Goal: Task Accomplishment & Management: Complete application form

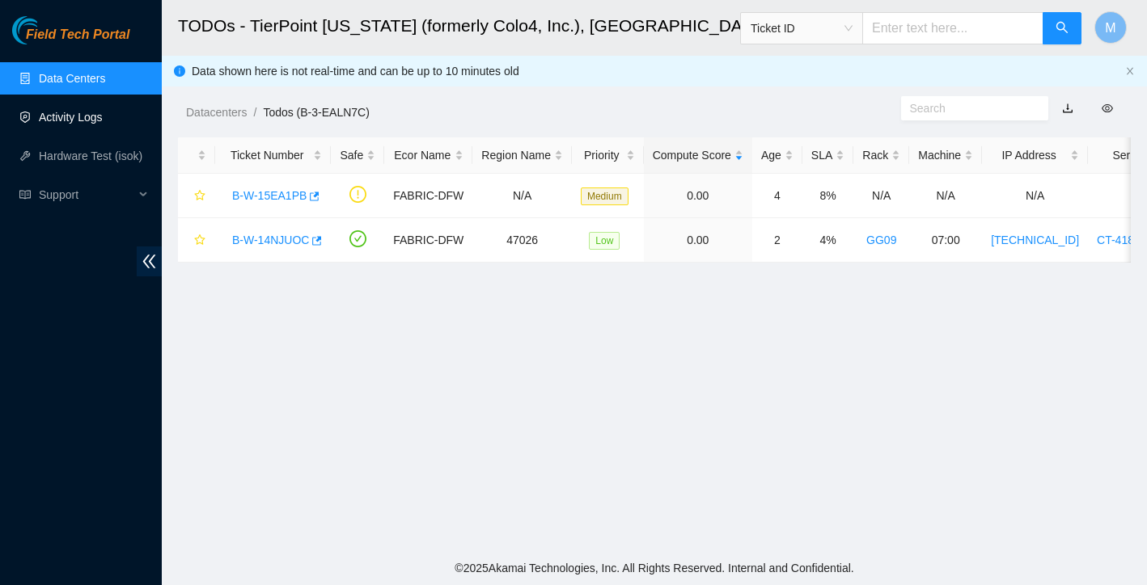
click at [85, 115] on link "Activity Logs" at bounding box center [71, 117] width 64 height 13
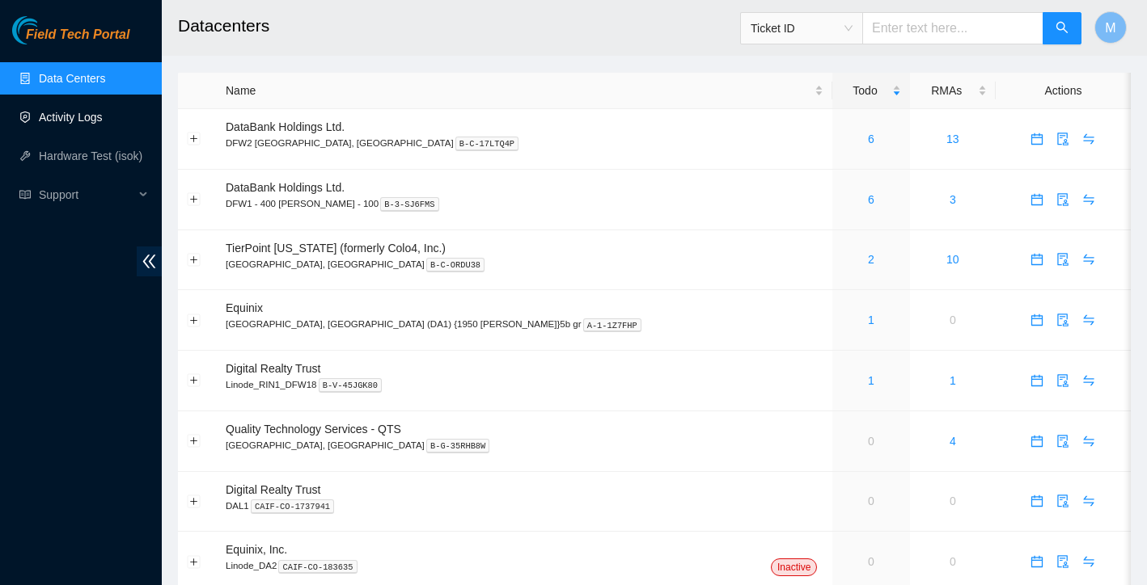
click at [84, 124] on link "Activity Logs" at bounding box center [71, 117] width 64 height 13
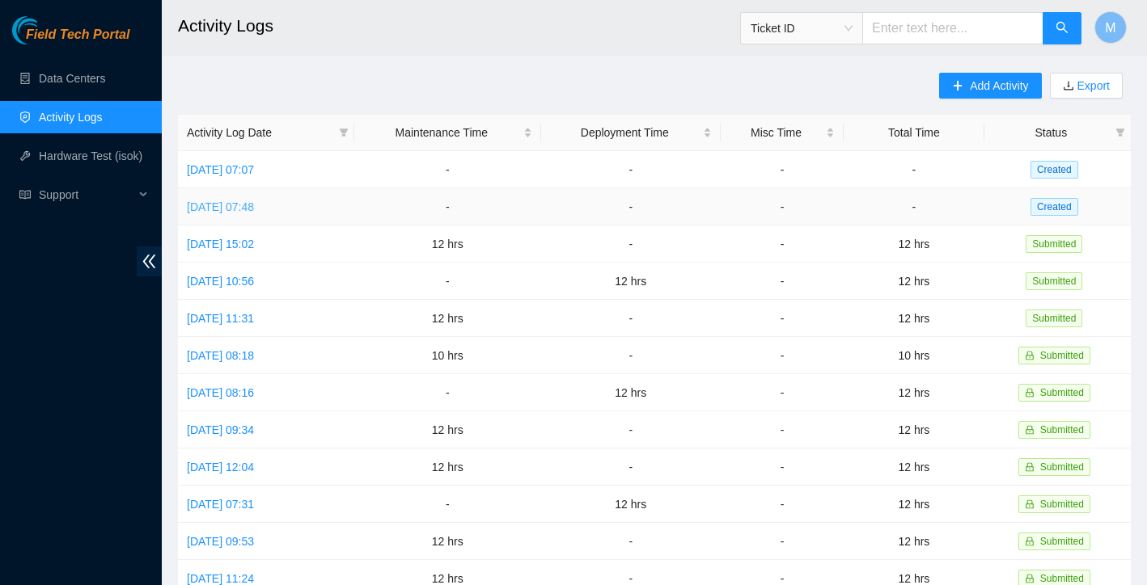
click at [242, 208] on link "Fri, 05 Sep 2025 07:48" at bounding box center [220, 207] width 67 height 13
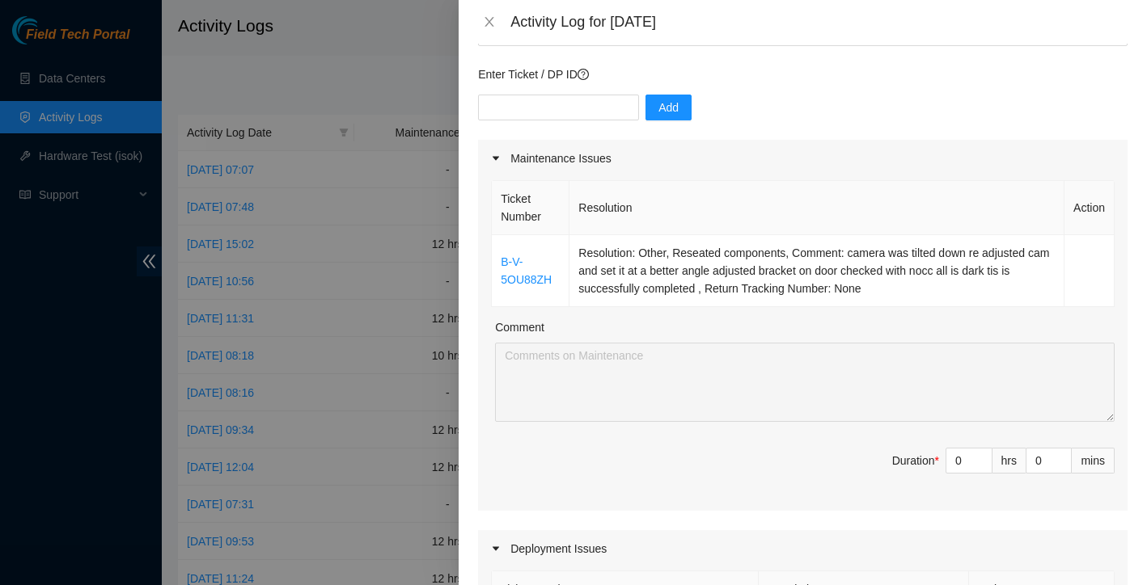
scroll to position [175, 0]
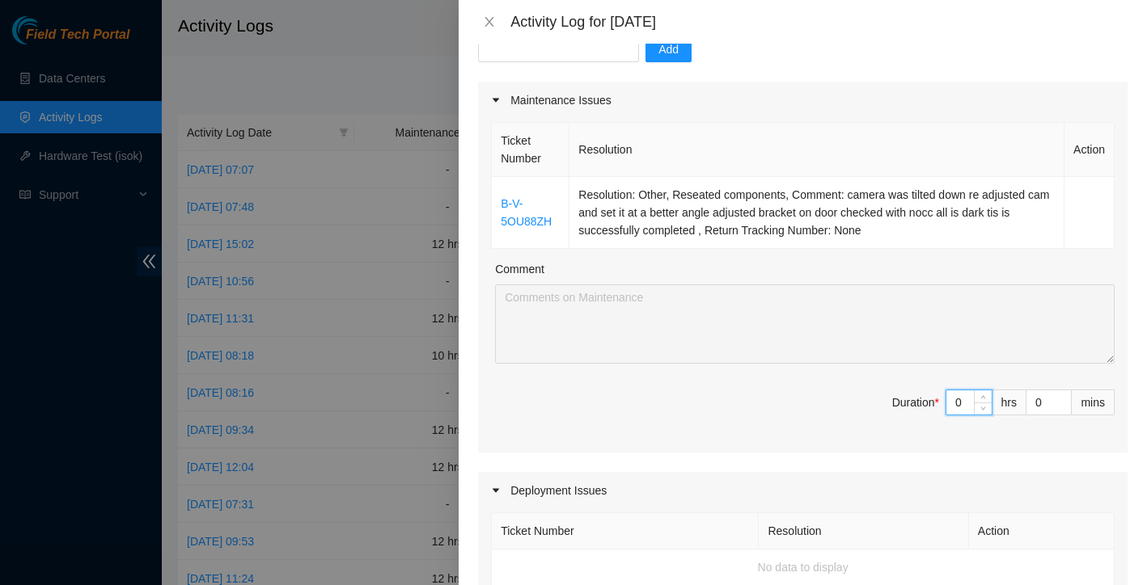
click at [964, 411] on input "0" at bounding box center [968, 403] width 45 height 24
type input "1"
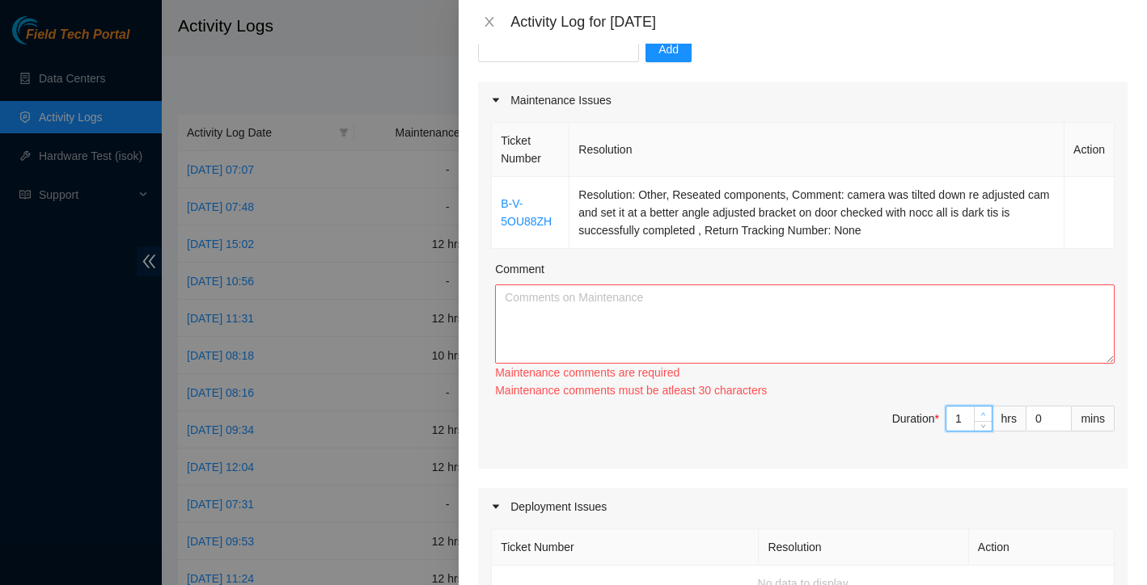
click at [983, 412] on icon "up" at bounding box center [983, 415] width 6 height 6
type input "2"
click at [983, 406] on div "2" at bounding box center [968, 419] width 47 height 26
click at [983, 396] on div "Ticket Number Resolution Action B-V-5OU88ZH Resolution: Other, Reseated compone…" at bounding box center [802, 294] width 649 height 350
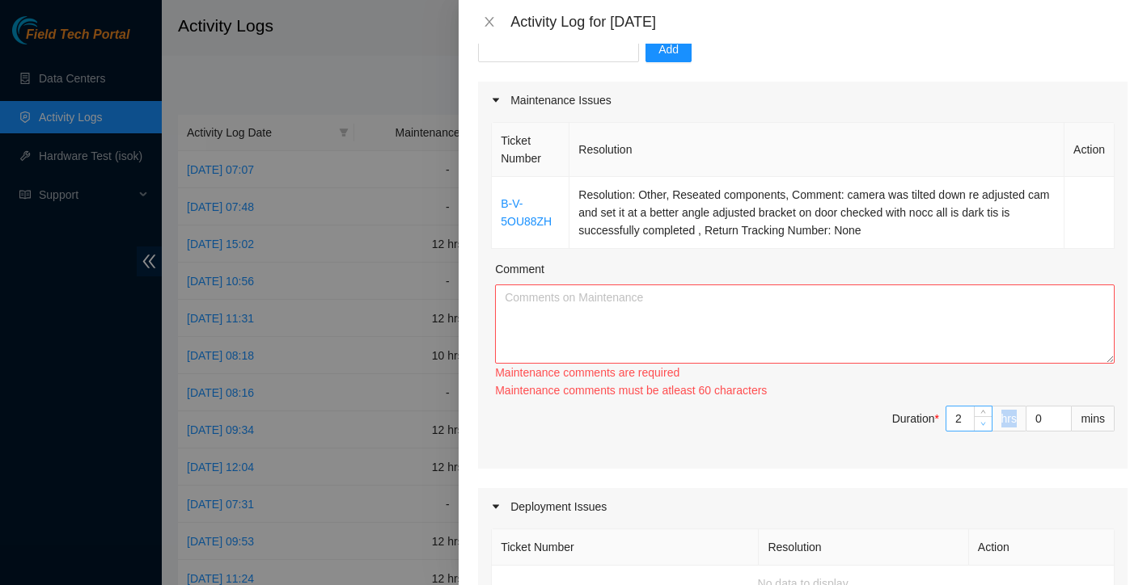
type input "1"
click at [984, 416] on span "Decrease Value" at bounding box center [983, 423] width 18 height 15
type input "0"
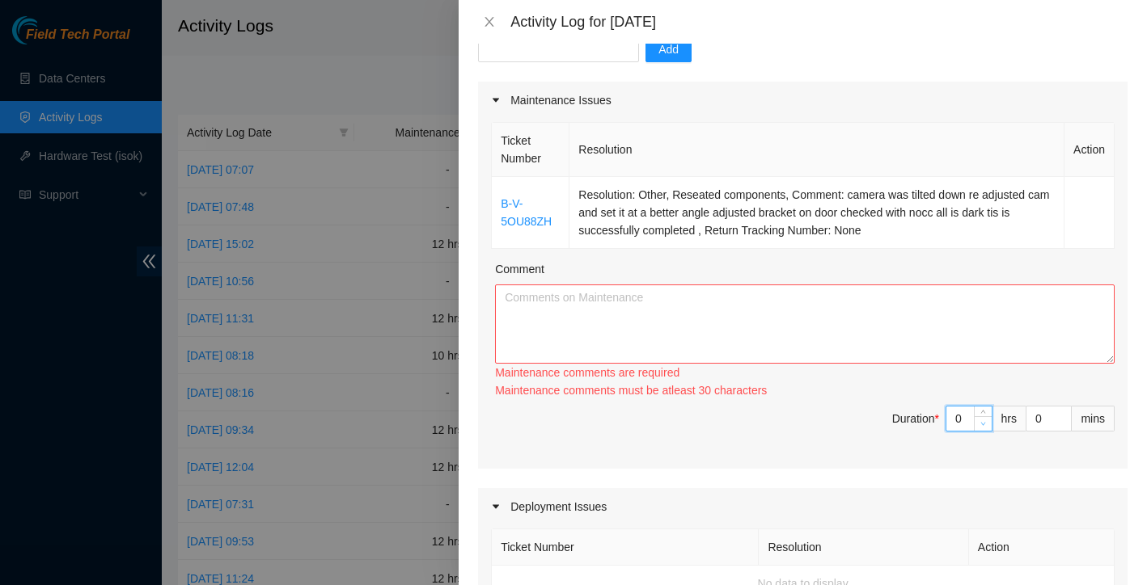
click at [984, 416] on span "Decrease Value" at bounding box center [983, 423] width 18 height 15
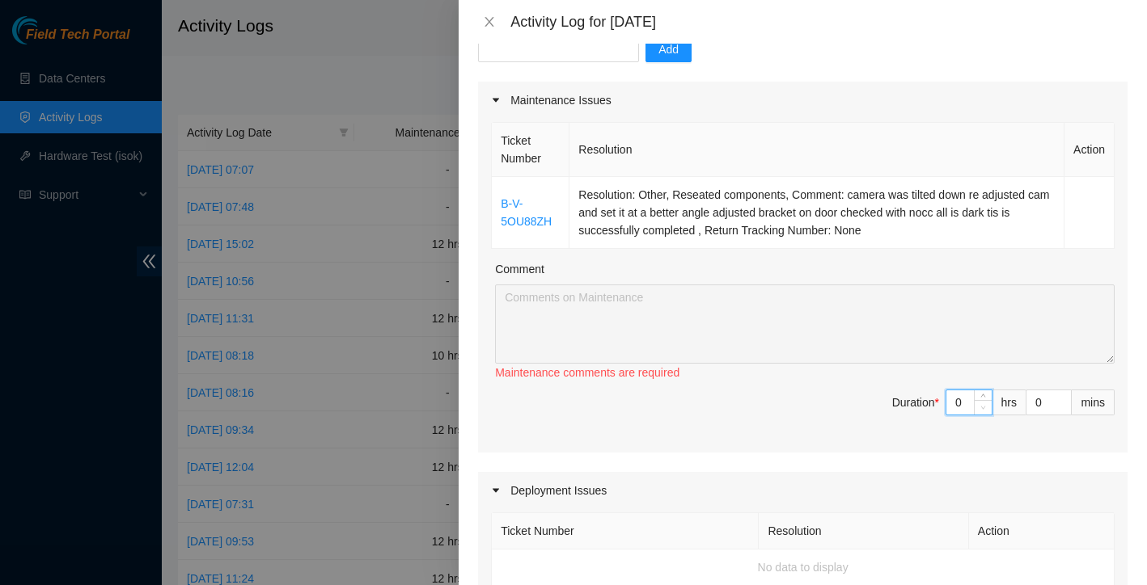
click at [984, 416] on div "0" at bounding box center [968, 403] width 47 height 26
type input "1"
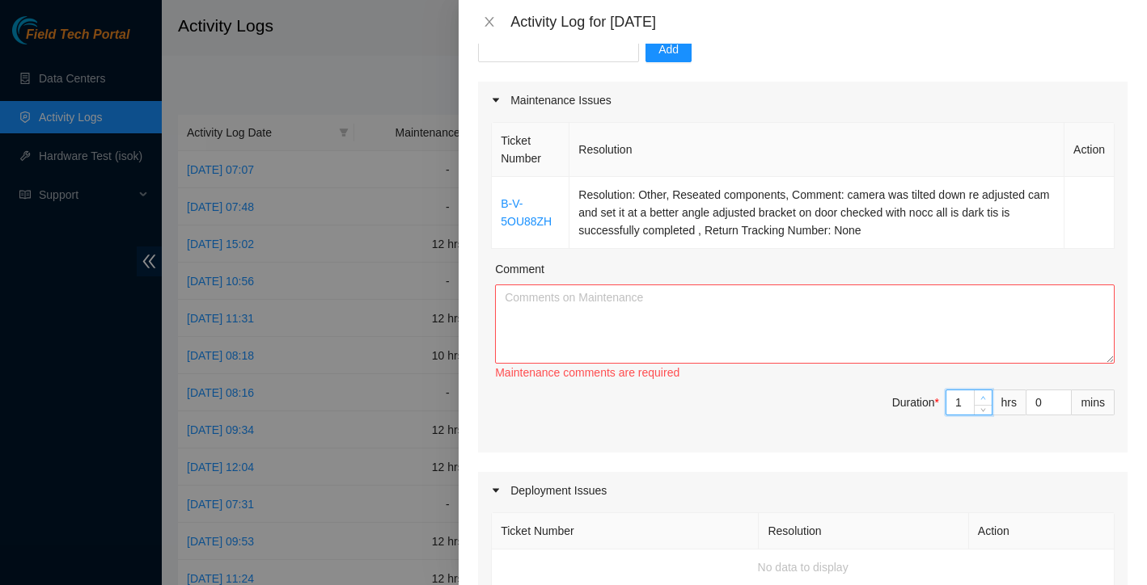
click at [983, 396] on icon "up" at bounding box center [983, 398] width 6 height 6
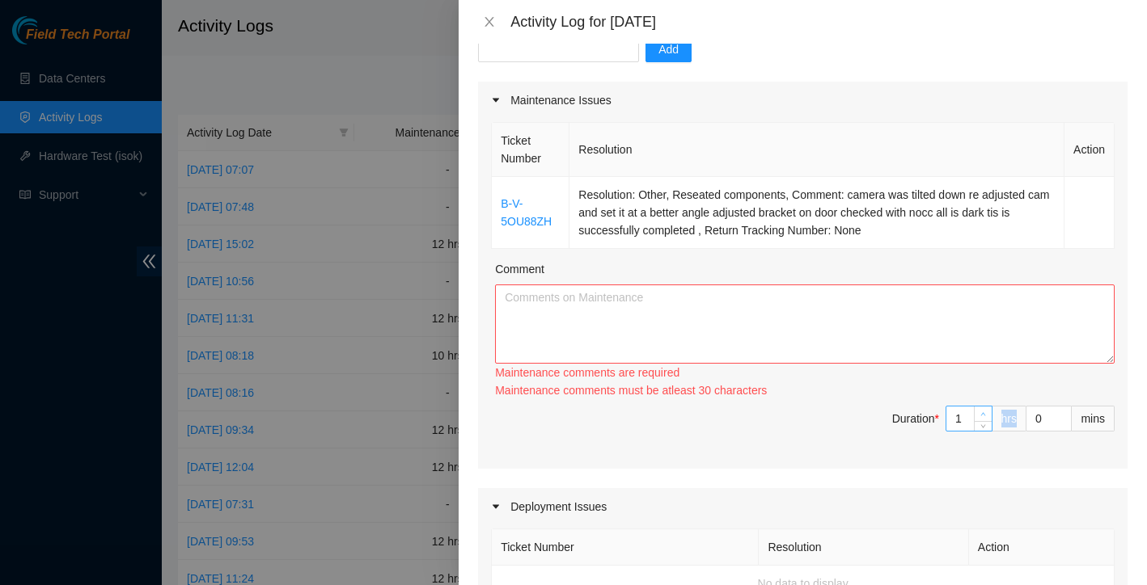
click at [983, 396] on div "Ticket Number Resolution Action B-V-5OU88ZH Resolution: Other, Reseated compone…" at bounding box center [802, 294] width 649 height 350
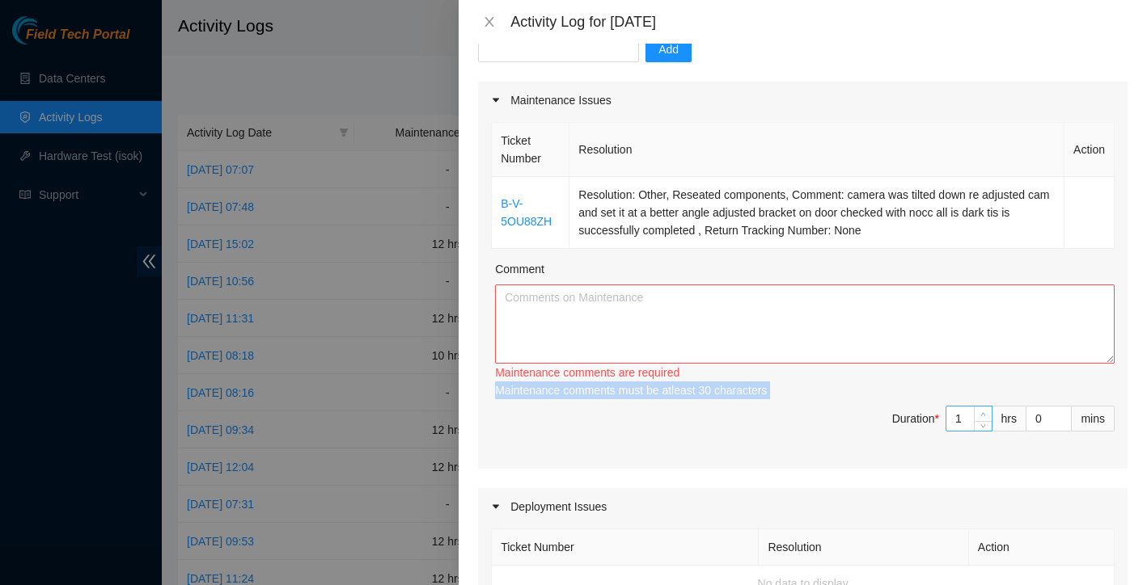
click at [983, 396] on div "Maintenance comments must be atleast 30 characters" at bounding box center [804, 391] width 619 height 18
type input "2"
click at [983, 415] on icon "up" at bounding box center [983, 415] width 6 height 6
type input "3"
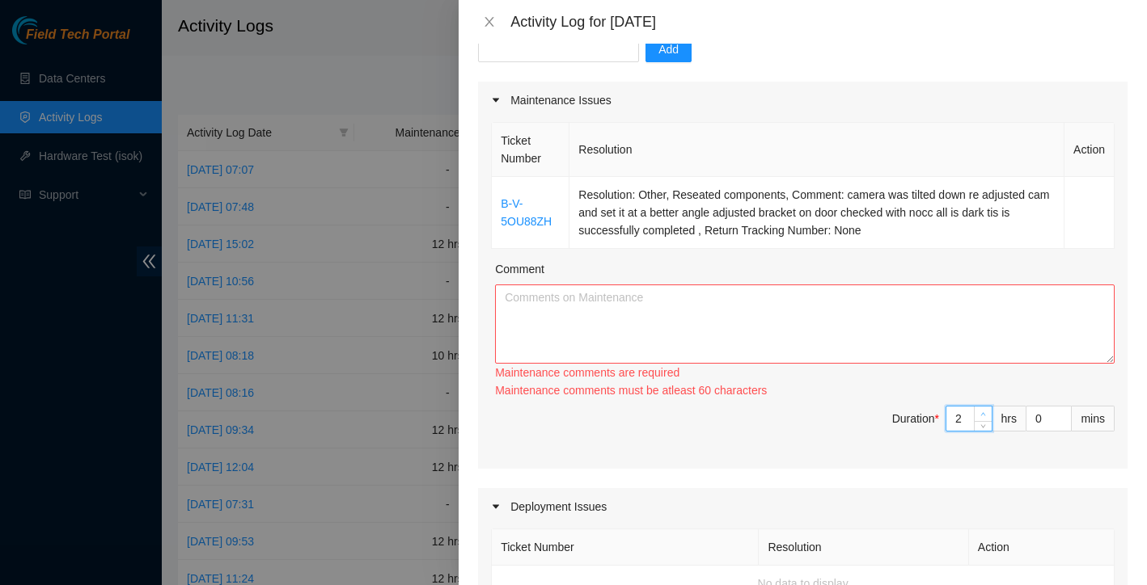
type input "3"
click at [983, 415] on icon "up" at bounding box center [983, 415] width 6 height 6
type input "4"
click at [983, 415] on span "Increase Value" at bounding box center [983, 414] width 18 height 15
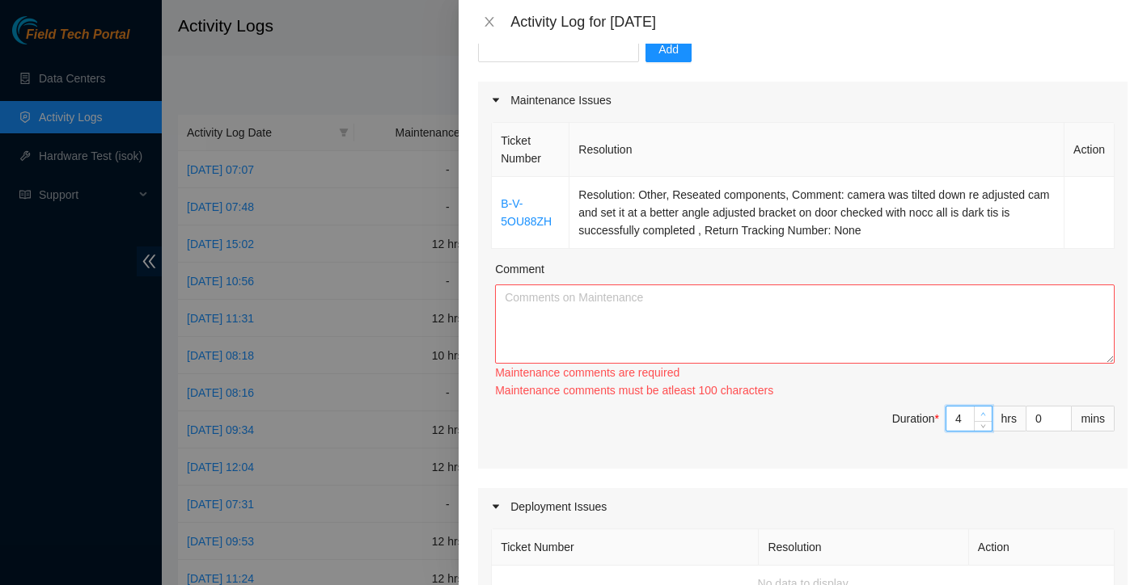
type input "5"
click at [983, 415] on icon "up" at bounding box center [983, 415] width 6 height 6
type input "6"
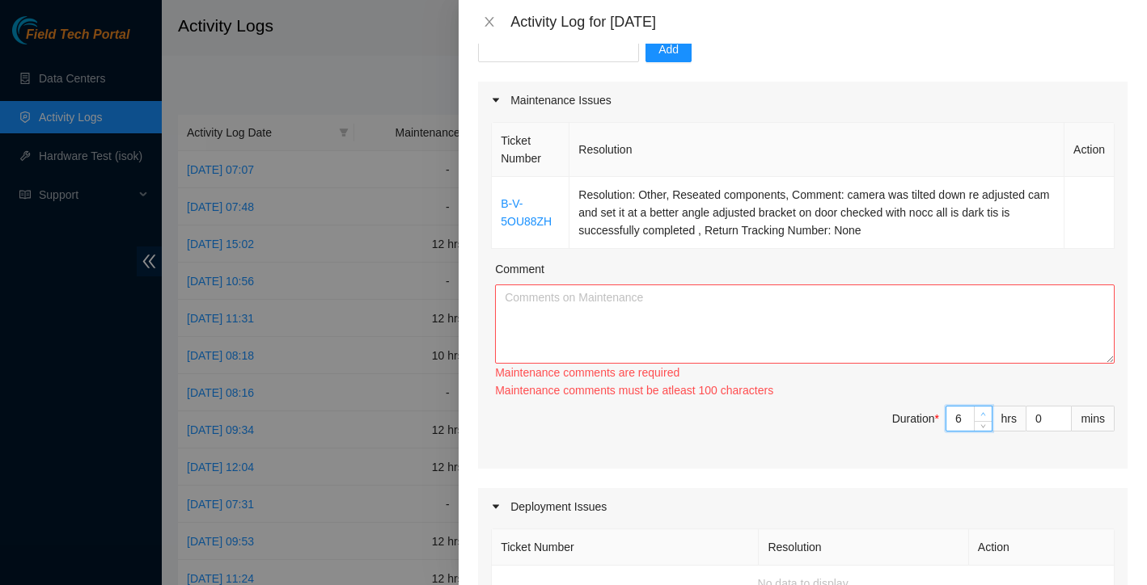
click at [983, 415] on icon "up" at bounding box center [983, 415] width 6 height 6
type input "7"
click at [983, 415] on icon "up" at bounding box center [983, 415] width 6 height 6
type input "8"
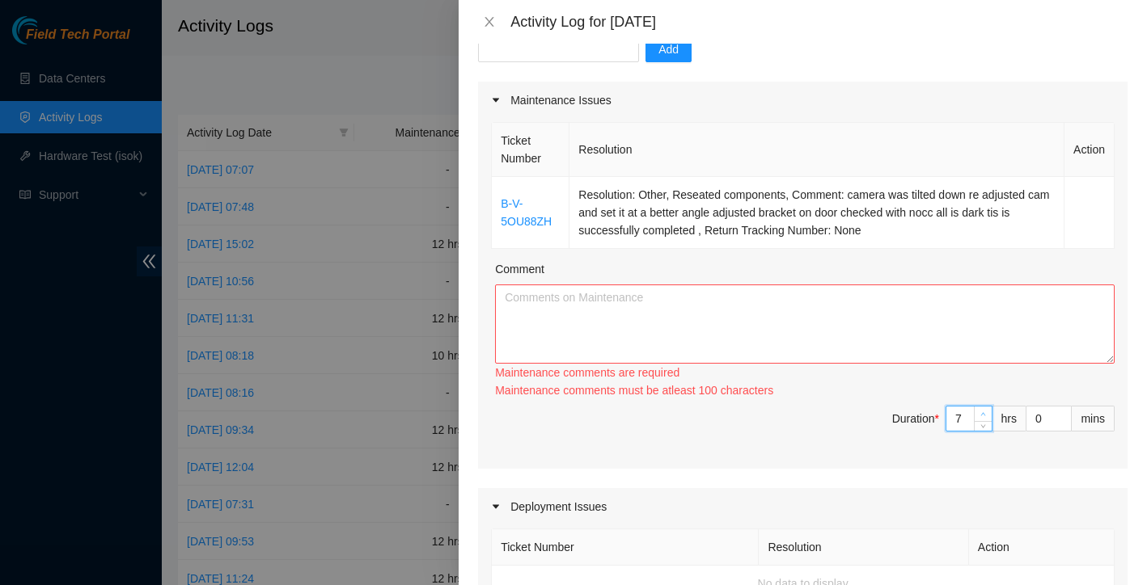
type input "8"
click at [983, 415] on icon "up" at bounding box center [983, 415] width 6 height 6
type input "9"
click at [983, 415] on icon "up" at bounding box center [983, 415] width 6 height 6
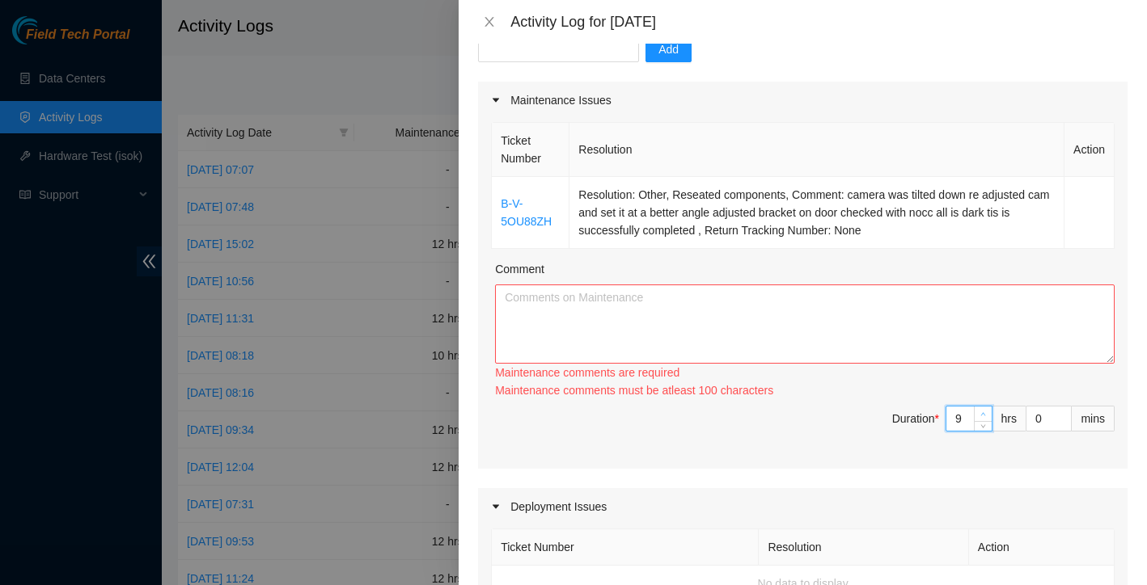
type input "10"
click at [983, 415] on icon "up" at bounding box center [983, 415] width 6 height 6
type input "11"
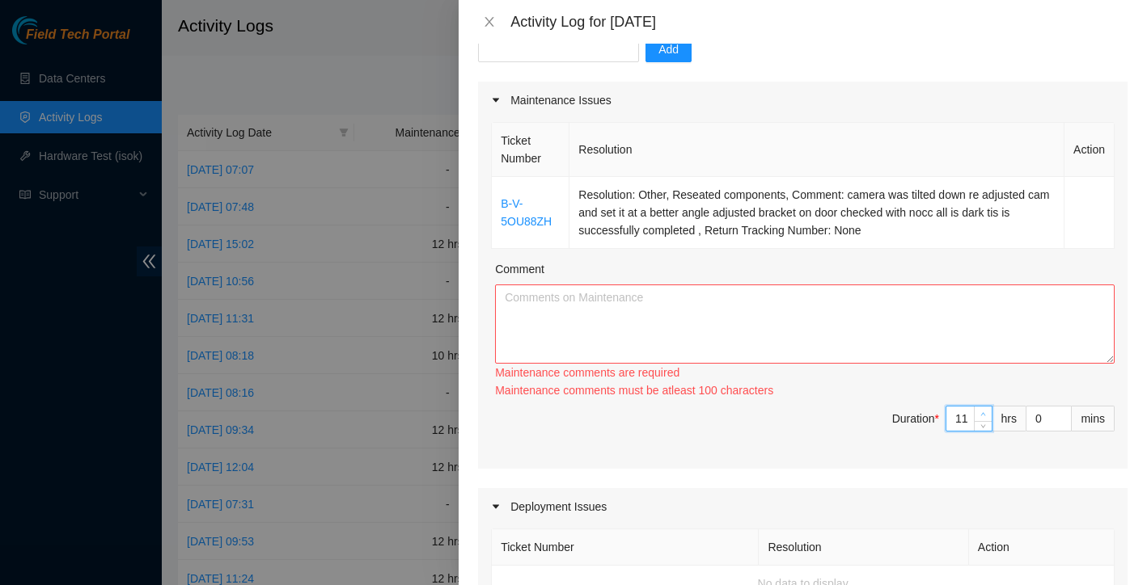
click at [983, 415] on icon "up" at bounding box center [983, 415] width 6 height 6
type input "12"
click at [983, 415] on icon "up" at bounding box center [983, 415] width 6 height 6
click at [860, 353] on textarea "Comment" at bounding box center [804, 324] width 619 height 79
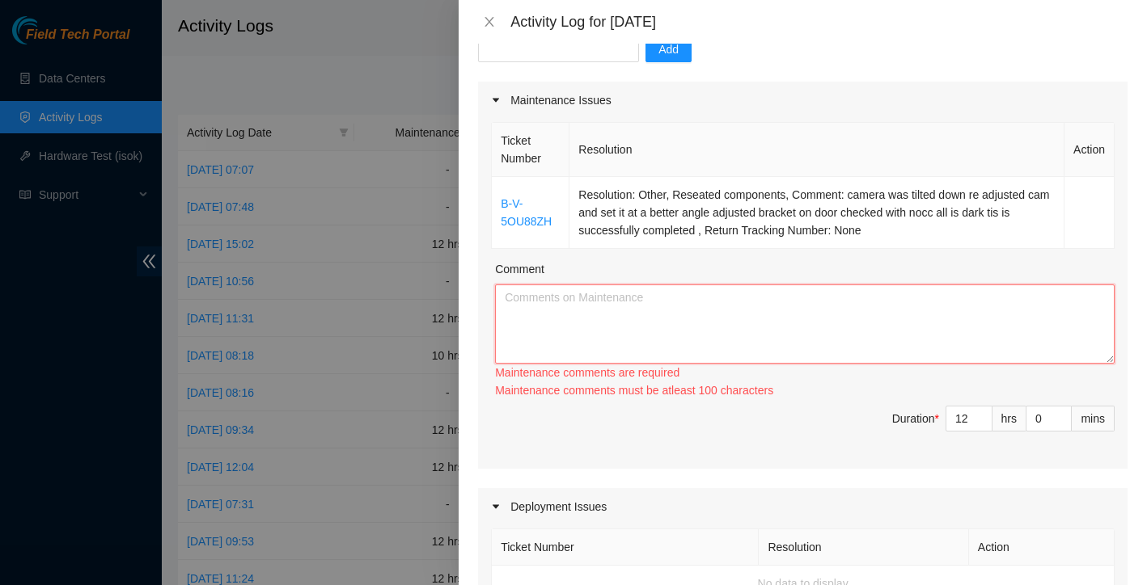
paste textarea "Friday 09/05/2025 Started the day at QTS Irving working on ticket B-V-5OU88ZH a…"
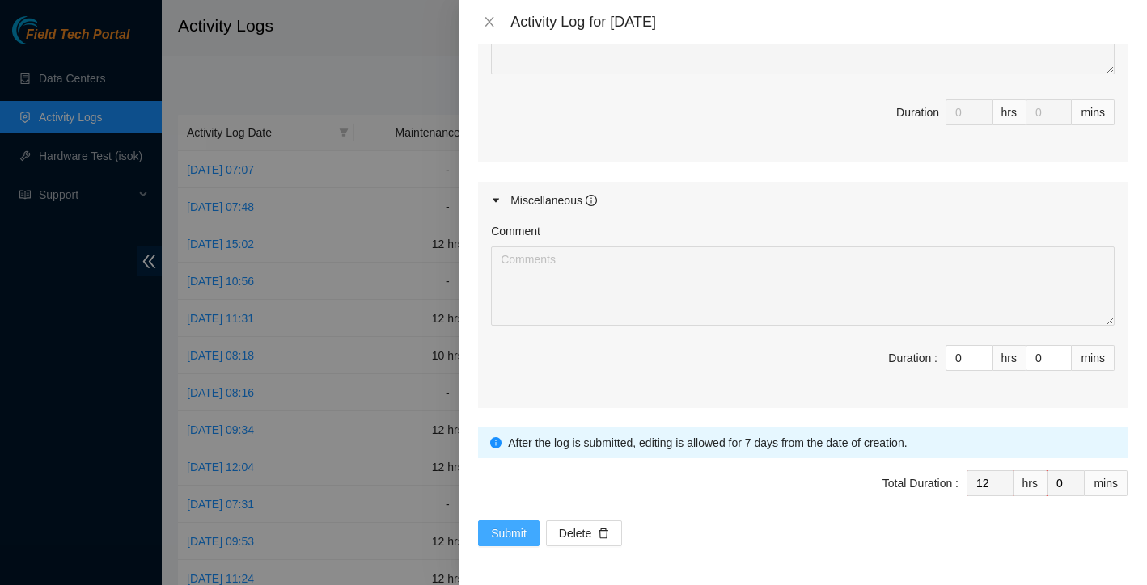
scroll to position [802, 0]
type textarea "Friday 09/05/2025 Started the day at QTS Irving working on ticket B-V-5OU88ZH a…"
click at [503, 529] on span "Submit" at bounding box center [509, 534] width 36 height 18
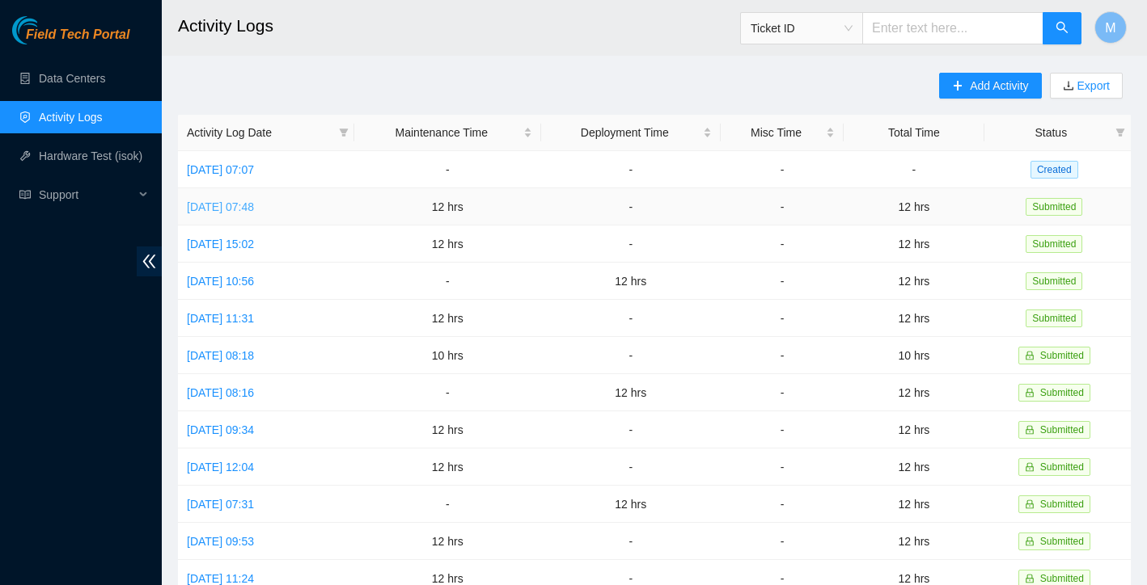
click at [254, 210] on link "Fri, 05 Sep 2025 07:48" at bounding box center [220, 207] width 67 height 13
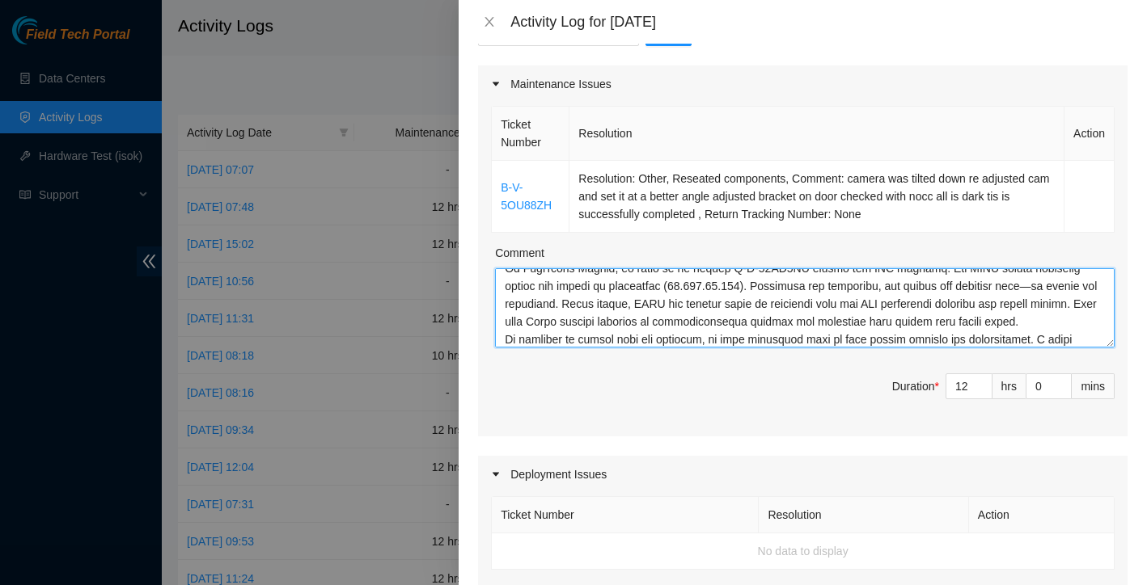
scroll to position [427, 0]
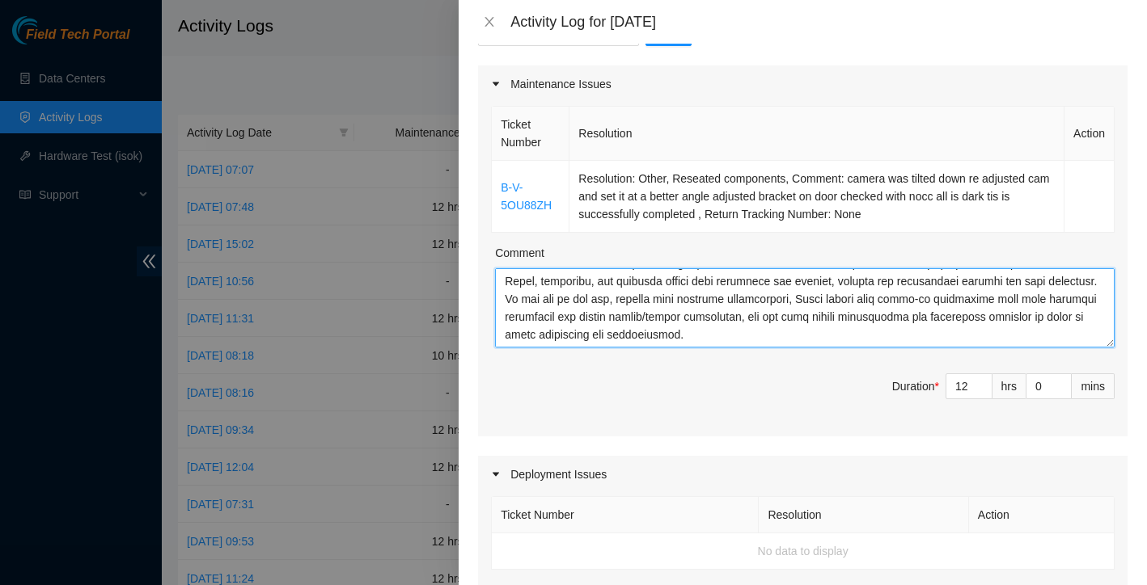
drag, startPoint x: 504, startPoint y: 287, endPoint x: 643, endPoint y: 412, distance: 187.2
click at [643, 413] on div "Ticket Number Resolution Action B-V-5OU88ZH Resolution: Other, Reseated compone…" at bounding box center [802, 270] width 649 height 334
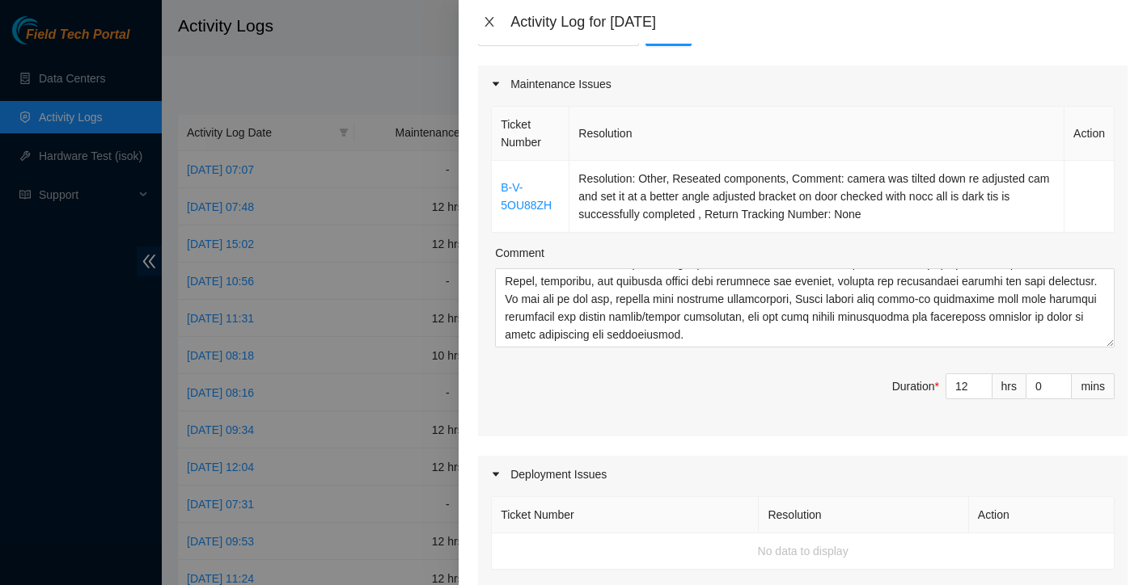
click at [486, 19] on icon "close" at bounding box center [489, 21] width 13 height 13
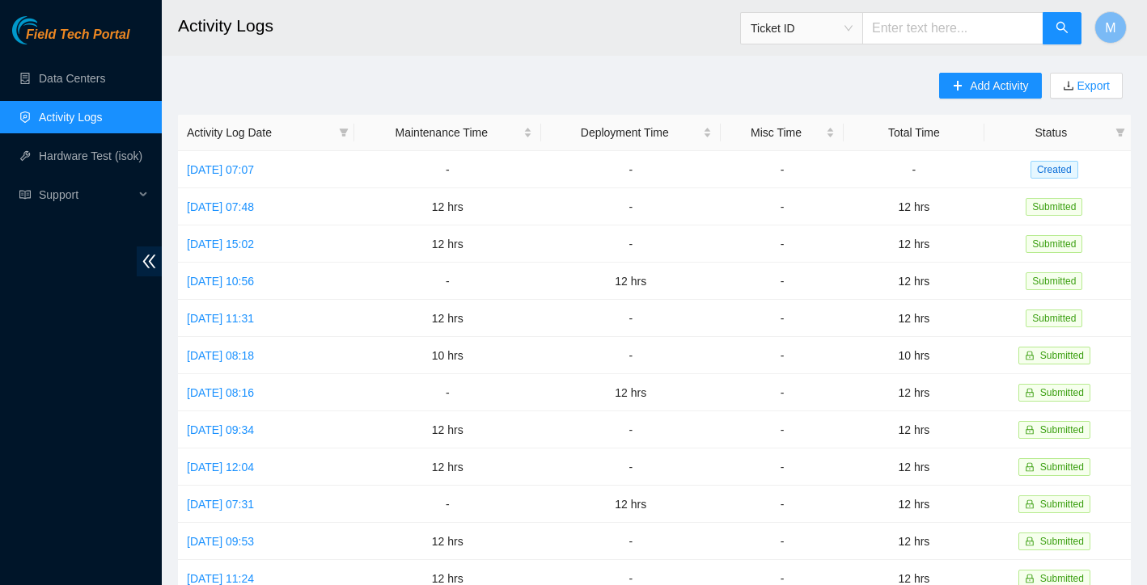
click at [486, 19] on h2 "Activity Logs" at bounding box center [568, 26] width 780 height 52
